Goal: Task Accomplishment & Management: Manage account settings

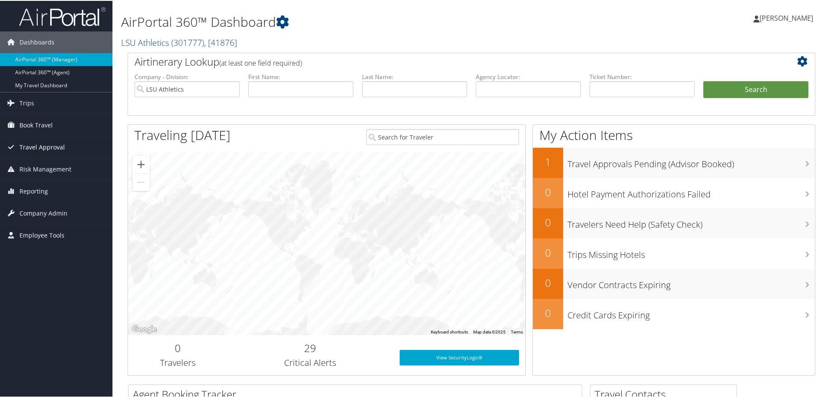
click at [45, 146] on span "Travel Approval" at bounding box center [41, 147] width 45 height 22
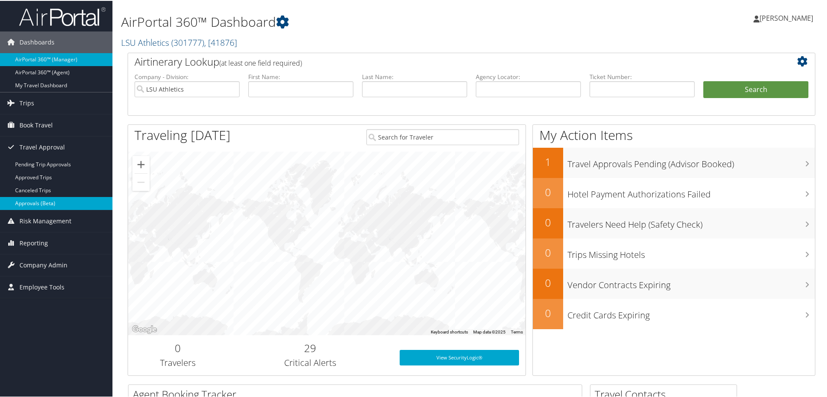
click at [56, 200] on link "Approvals (Beta)" at bounding box center [56, 202] width 112 height 13
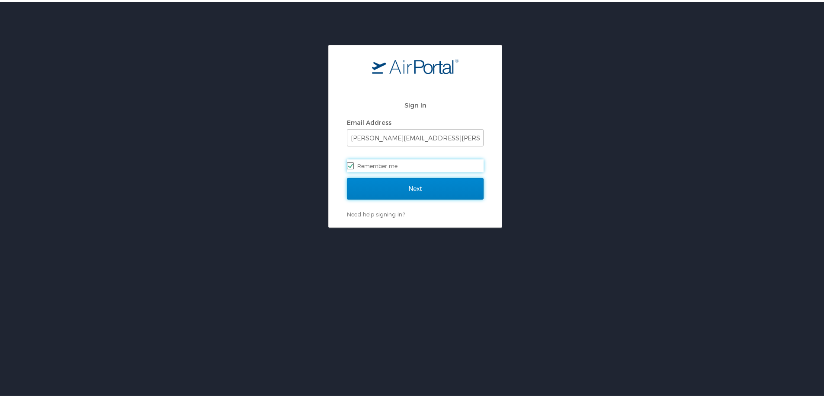
click at [399, 185] on input "Next" at bounding box center [415, 187] width 137 height 22
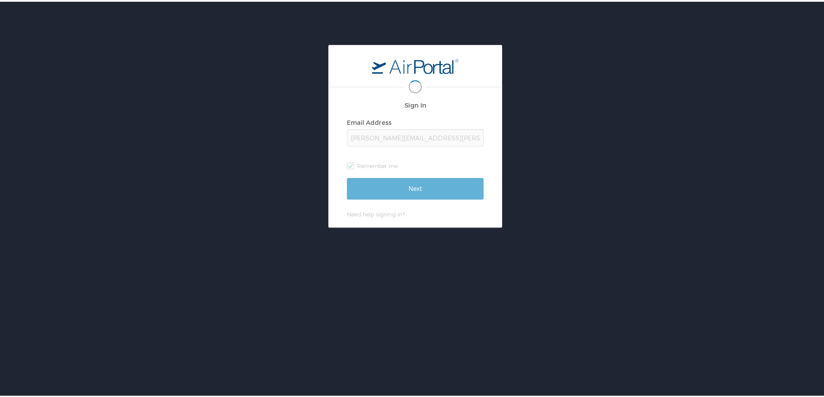
scroll to position [0, 1]
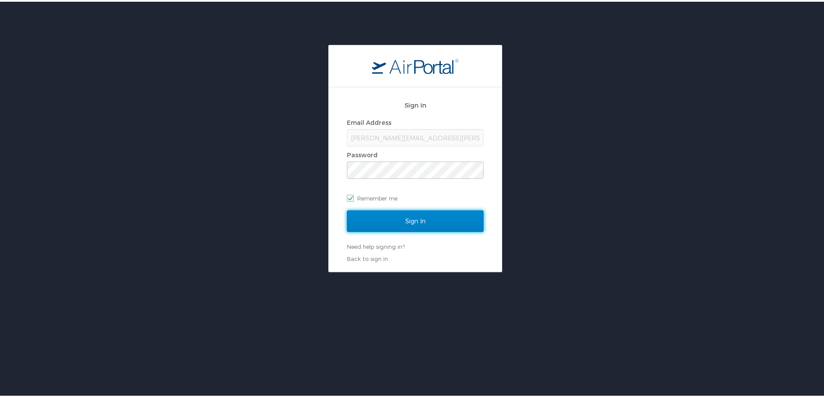
drag, startPoint x: 390, startPoint y: 216, endPoint x: 509, endPoint y: 222, distance: 119.1
click at [390, 216] on input "Sign In" at bounding box center [415, 220] width 137 height 22
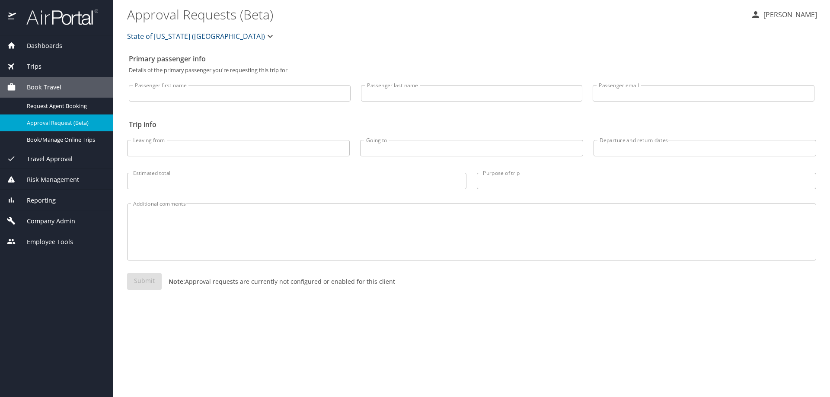
click at [61, 160] on span "Travel Approval" at bounding box center [44, 159] width 57 height 10
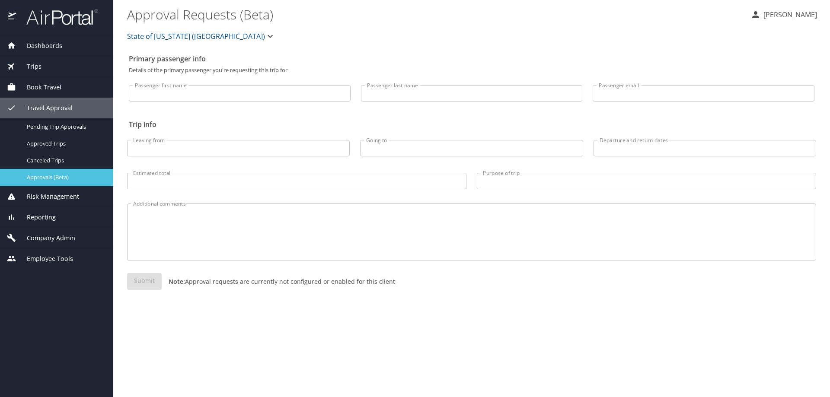
click at [66, 181] on span "Approvals (Beta)" at bounding box center [65, 177] width 76 height 8
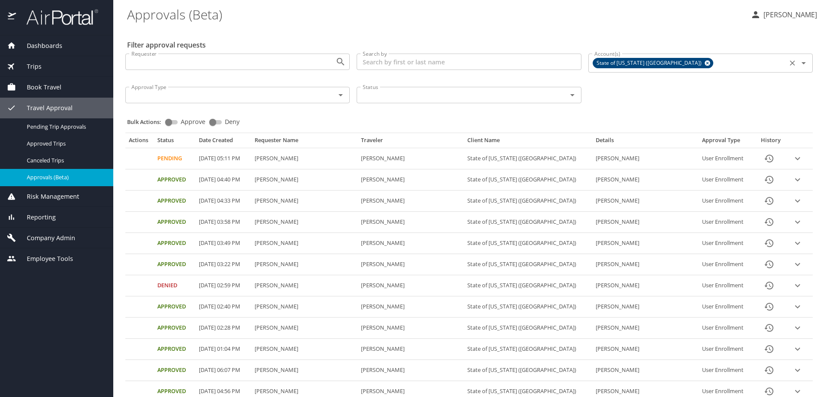
click at [705, 64] on icon at bounding box center [708, 64] width 6 height 6
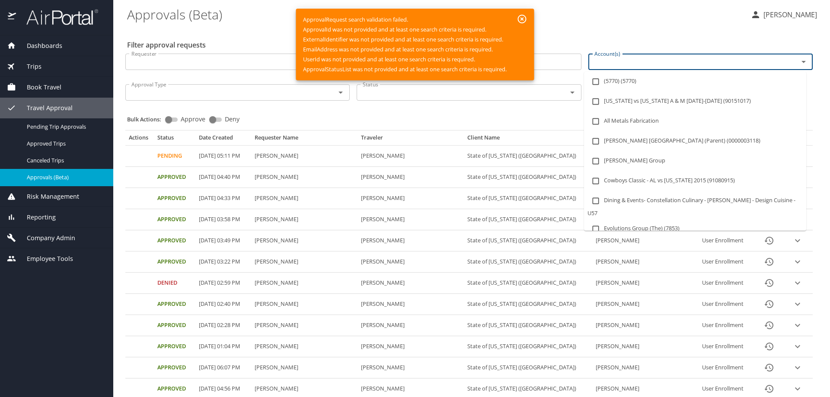
click at [606, 60] on input "Account(s)" at bounding box center [688, 61] width 194 height 11
type input "lsu a"
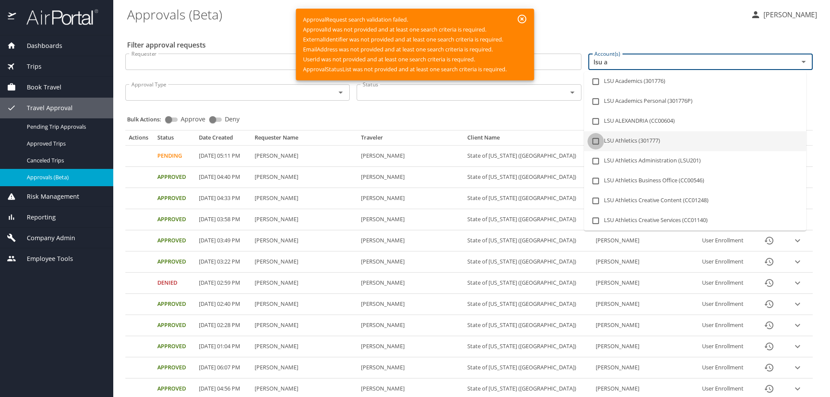
click at [593, 140] on input "checkbox" at bounding box center [596, 141] width 16 height 16
checkbox input "true"
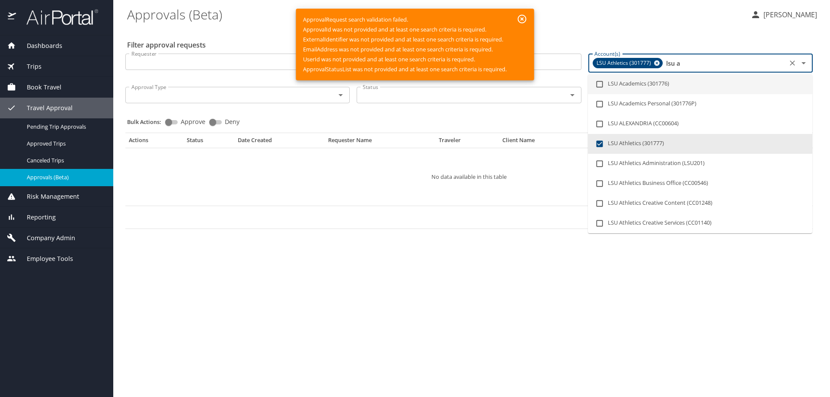
drag, startPoint x: 664, startPoint y: 63, endPoint x: 712, endPoint y: 70, distance: 48.6
click at [712, 70] on div "LSU Athletics (301777) lsu a Account(s)" at bounding box center [701, 63] width 224 height 19
checkbox input "false"
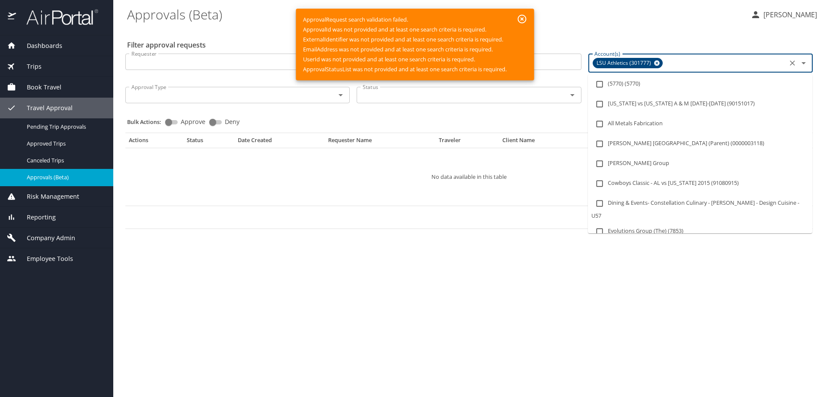
click at [522, 18] on icon "button" at bounding box center [522, 19] width 9 height 9
